Goal: Check status

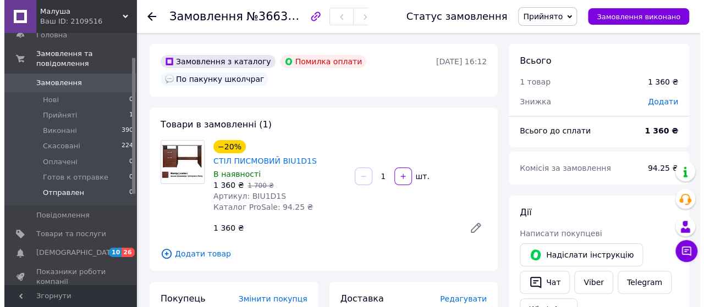
scroll to position [55, 0]
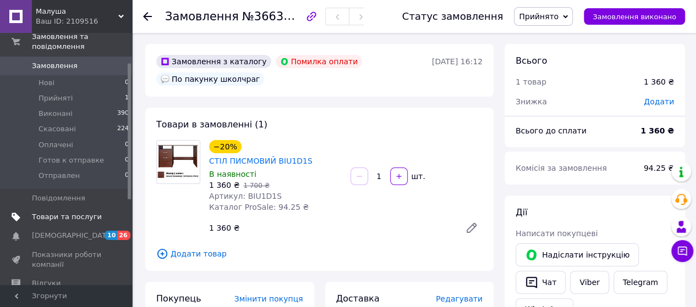
click at [76, 212] on span "Товари та послуги" at bounding box center [67, 217] width 70 height 10
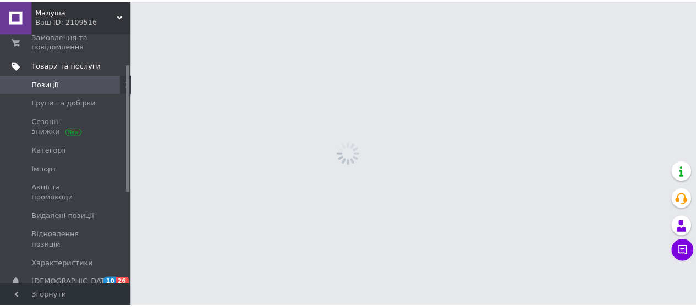
scroll to position [60, 0]
